Goal: Task Accomplishment & Management: Complete application form

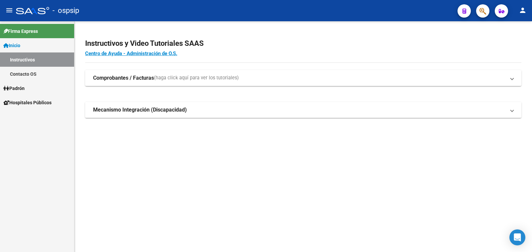
click at [20, 87] on span "Padrón" at bounding box center [13, 88] width 21 height 7
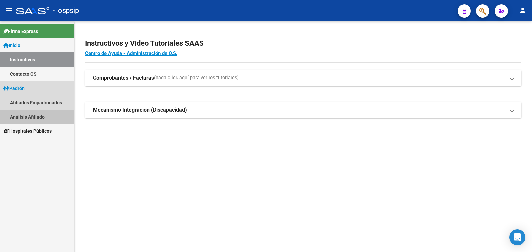
click at [27, 117] on link "Análisis Afiliado" at bounding box center [37, 117] width 74 height 14
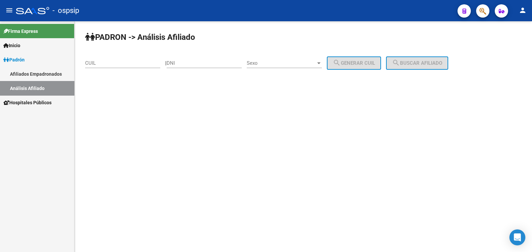
click at [197, 62] on input "DNI" at bounding box center [203, 63] width 75 height 6
type input "23806378"
click at [291, 63] on span "Sexo" at bounding box center [281, 63] width 69 height 6
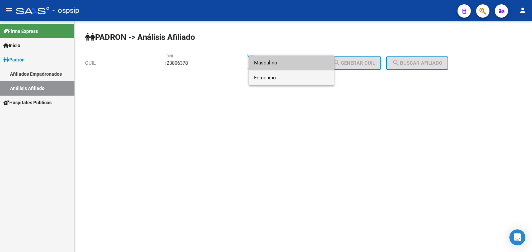
click at [283, 79] on span "Femenino" at bounding box center [291, 77] width 75 height 15
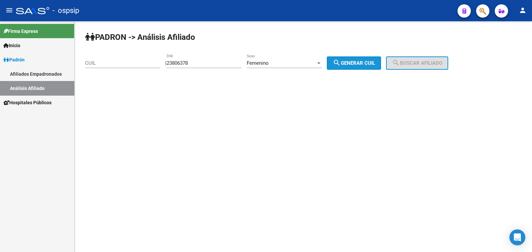
click at [364, 60] on span "search Generar CUIL" at bounding box center [354, 63] width 42 height 6
type input "27-23806378-2"
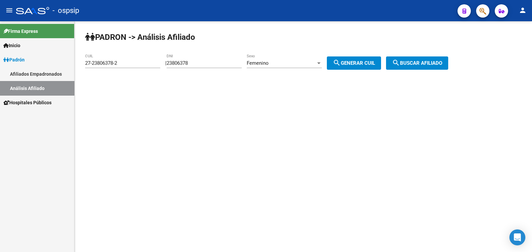
click at [432, 60] on span "search Buscar afiliado" at bounding box center [417, 63] width 50 height 6
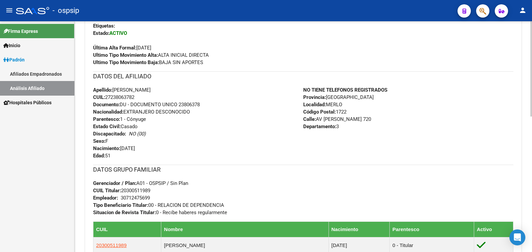
scroll to position [208, 0]
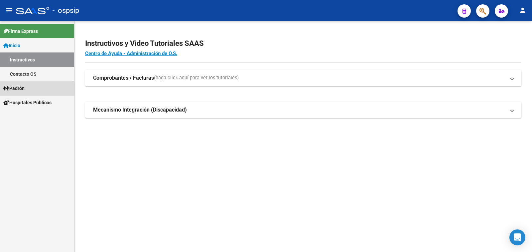
click at [24, 89] on span "Padrón" at bounding box center [13, 88] width 21 height 7
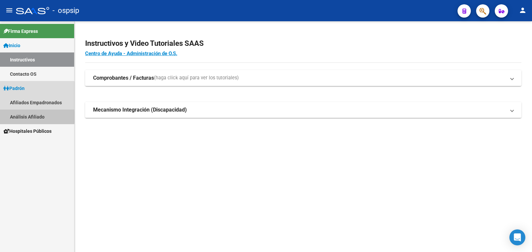
click at [28, 117] on link "Análisis Afiliado" at bounding box center [37, 117] width 74 height 14
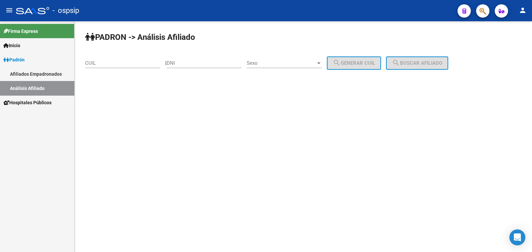
click at [186, 59] on div "DNI" at bounding box center [203, 61] width 75 height 14
type input "19376945"
click at [293, 62] on span "Sexo" at bounding box center [281, 63] width 69 height 6
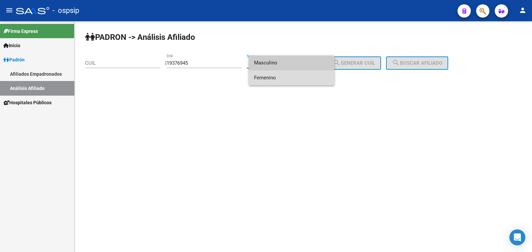
click at [306, 80] on span "Femenino" at bounding box center [291, 77] width 75 height 15
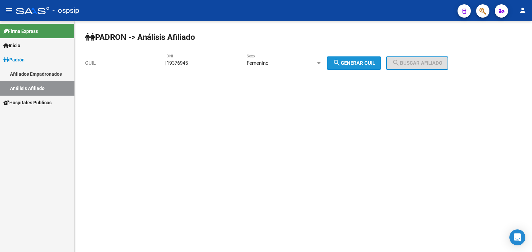
click at [362, 63] on span "search Generar CUIL" at bounding box center [354, 63] width 42 height 6
type input "23-19376945-4"
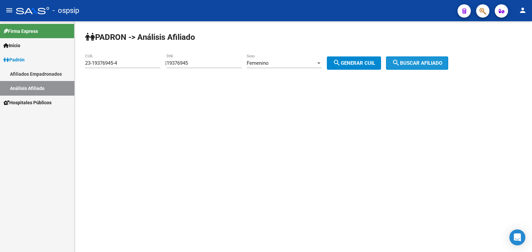
click at [417, 60] on span "search Buscar afiliado" at bounding box center [417, 63] width 50 height 6
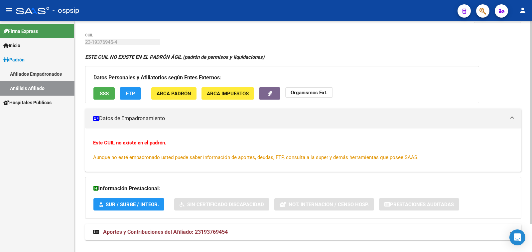
scroll to position [32, 0]
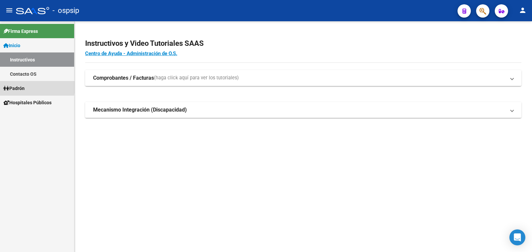
click at [22, 87] on span "Padrón" at bounding box center [13, 88] width 21 height 7
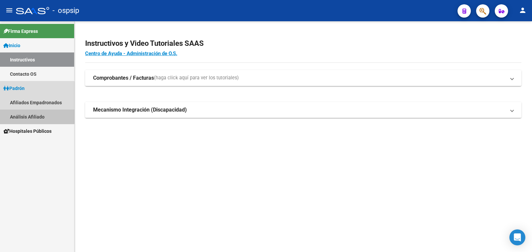
click at [37, 116] on link "Análisis Afiliado" at bounding box center [37, 117] width 74 height 14
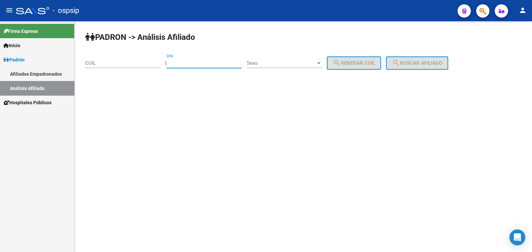
click at [191, 62] on input "DNI" at bounding box center [203, 63] width 75 height 6
type input "19376945"
click at [296, 62] on span "Sexo" at bounding box center [281, 63] width 69 height 6
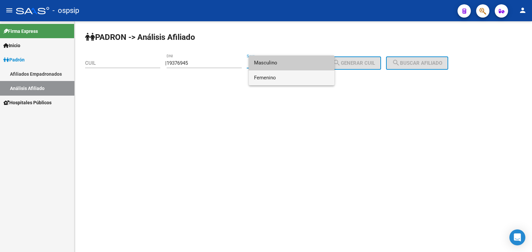
click at [298, 76] on span "Femenino" at bounding box center [291, 77] width 75 height 15
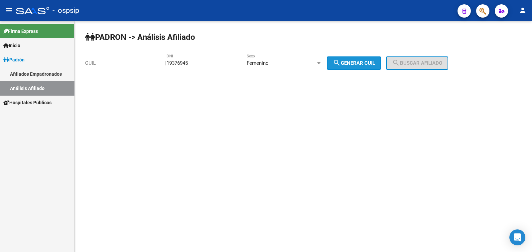
click at [365, 64] on span "search Generar CUIL" at bounding box center [354, 63] width 42 height 6
type input "23-19376945-4"
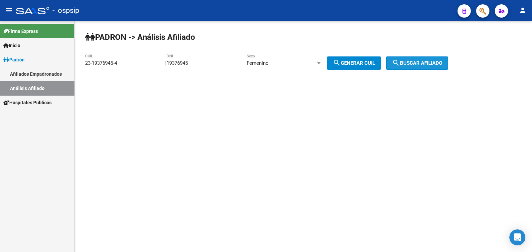
click at [416, 62] on span "search Buscar afiliado" at bounding box center [417, 63] width 50 height 6
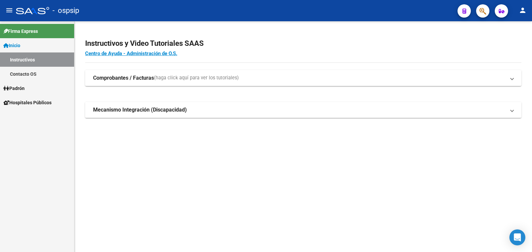
click at [23, 89] on span "Padrón" at bounding box center [13, 88] width 21 height 7
click at [29, 117] on link "Análisis Afiliado" at bounding box center [37, 117] width 74 height 14
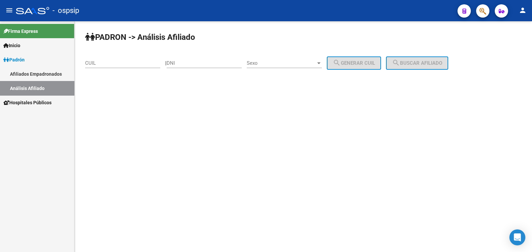
click at [104, 62] on input "CUIL" at bounding box center [122, 63] width 75 height 6
click at [87, 60] on input "37-19076945-9" at bounding box center [122, 63] width 75 height 6
type input "27-19076945-9"
click at [307, 63] on span "Sexo" at bounding box center [281, 63] width 69 height 6
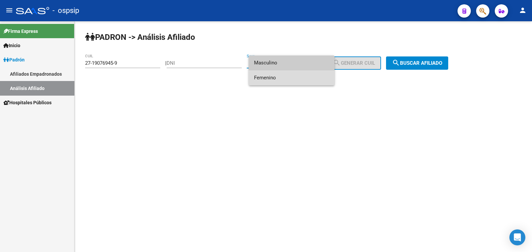
click at [310, 78] on span "Femenino" at bounding box center [291, 77] width 75 height 15
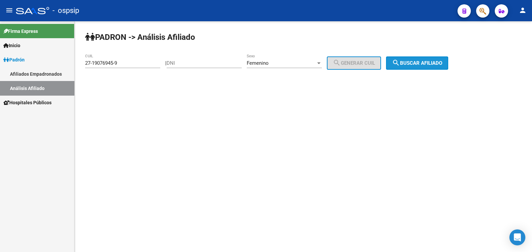
click at [415, 59] on button "search Buscar afiliado" at bounding box center [417, 62] width 62 height 13
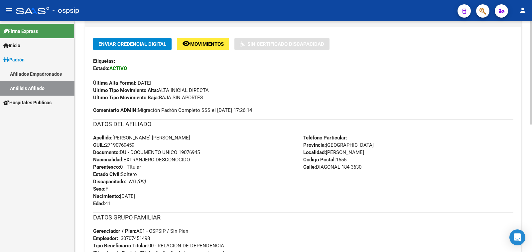
scroll to position [166, 0]
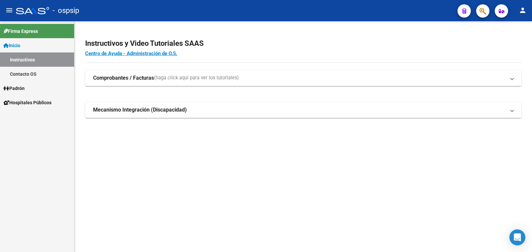
click at [20, 86] on span "Padrón" at bounding box center [13, 88] width 21 height 7
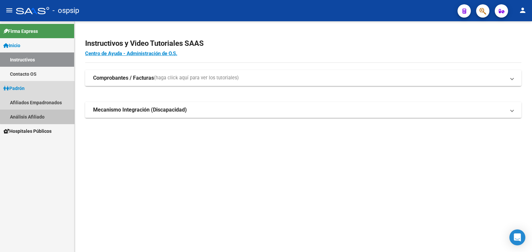
click at [40, 116] on link "Análisis Afiliado" at bounding box center [37, 117] width 74 height 14
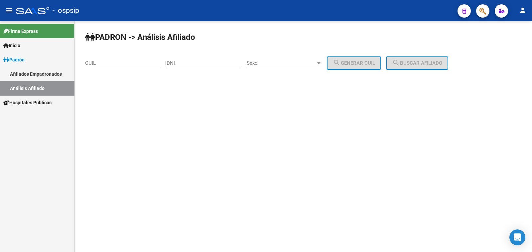
click at [203, 59] on div "DNI" at bounding box center [203, 61] width 75 height 14
type input "42719201"
click at [294, 63] on span "Sexo" at bounding box center [281, 63] width 69 height 6
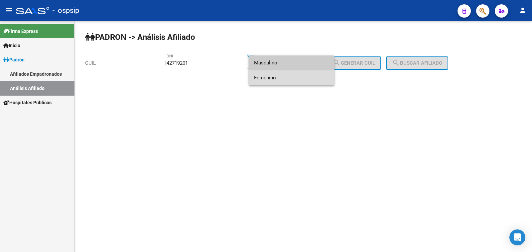
click at [291, 75] on span "Femenino" at bounding box center [291, 77] width 75 height 15
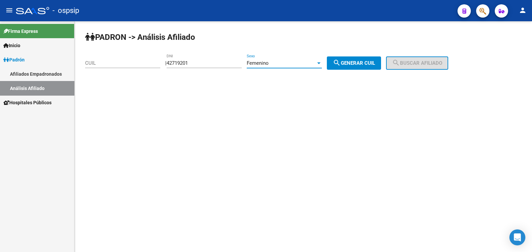
click at [360, 59] on button "search Generar CUIL" at bounding box center [354, 62] width 54 height 13
type input "27-42719201-1"
click at [417, 65] on span "search Buscar afiliado" at bounding box center [417, 63] width 50 height 6
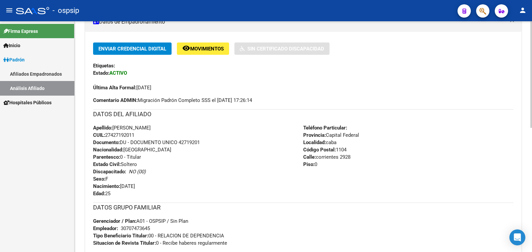
scroll to position [166, 0]
